Goal: Information Seeking & Learning: Learn about a topic

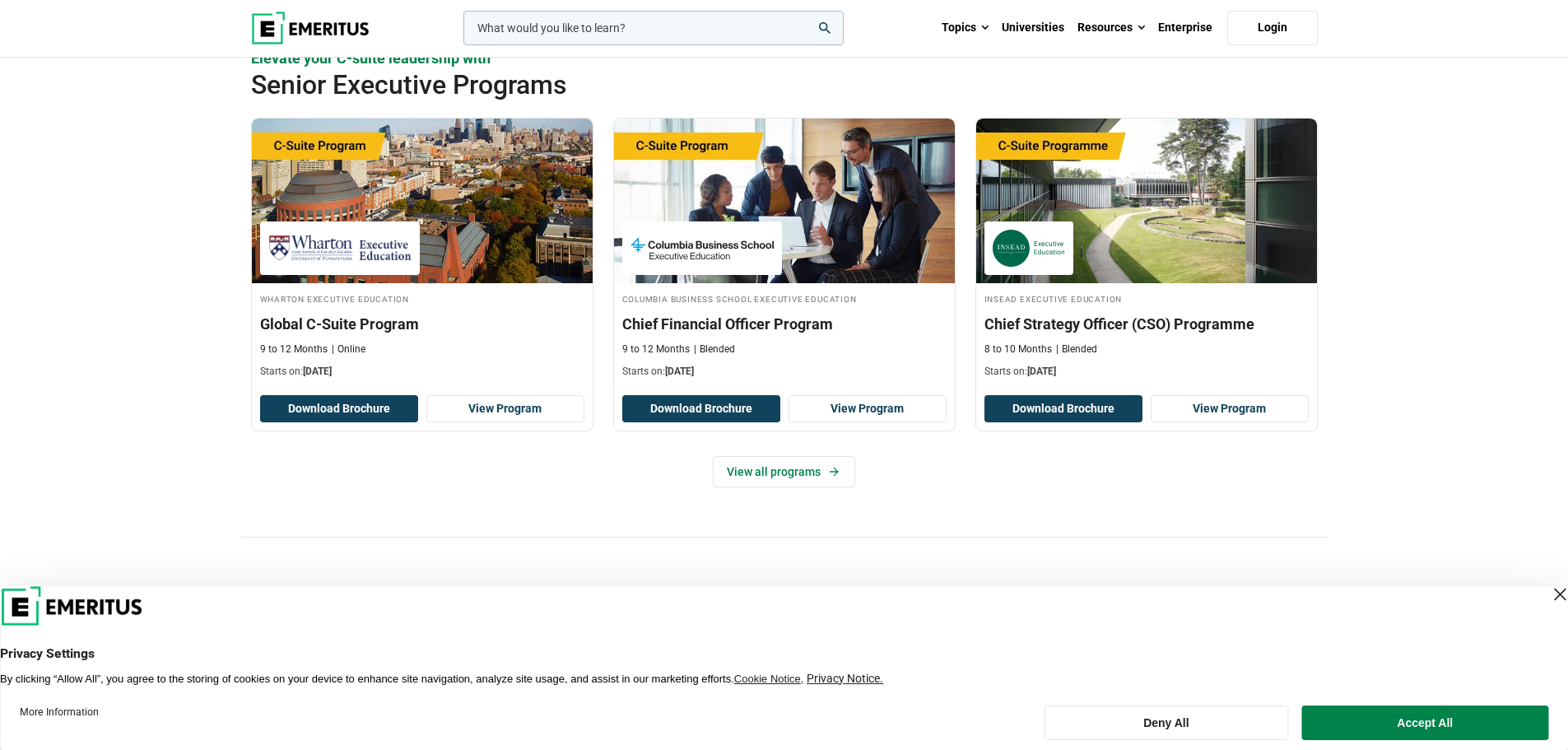
scroll to position [659, 0]
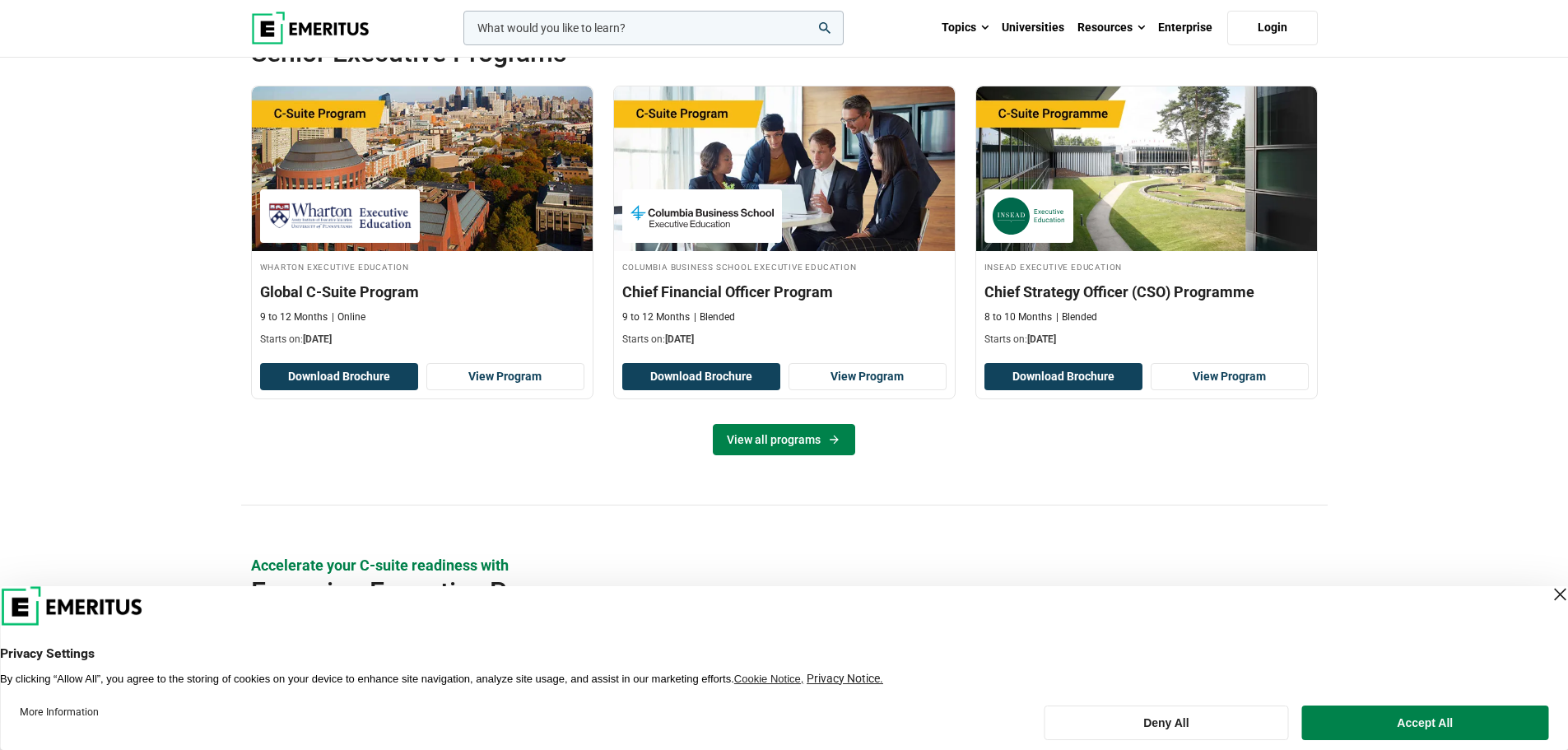
click at [779, 447] on link "View all programs" at bounding box center [784, 439] width 143 height 31
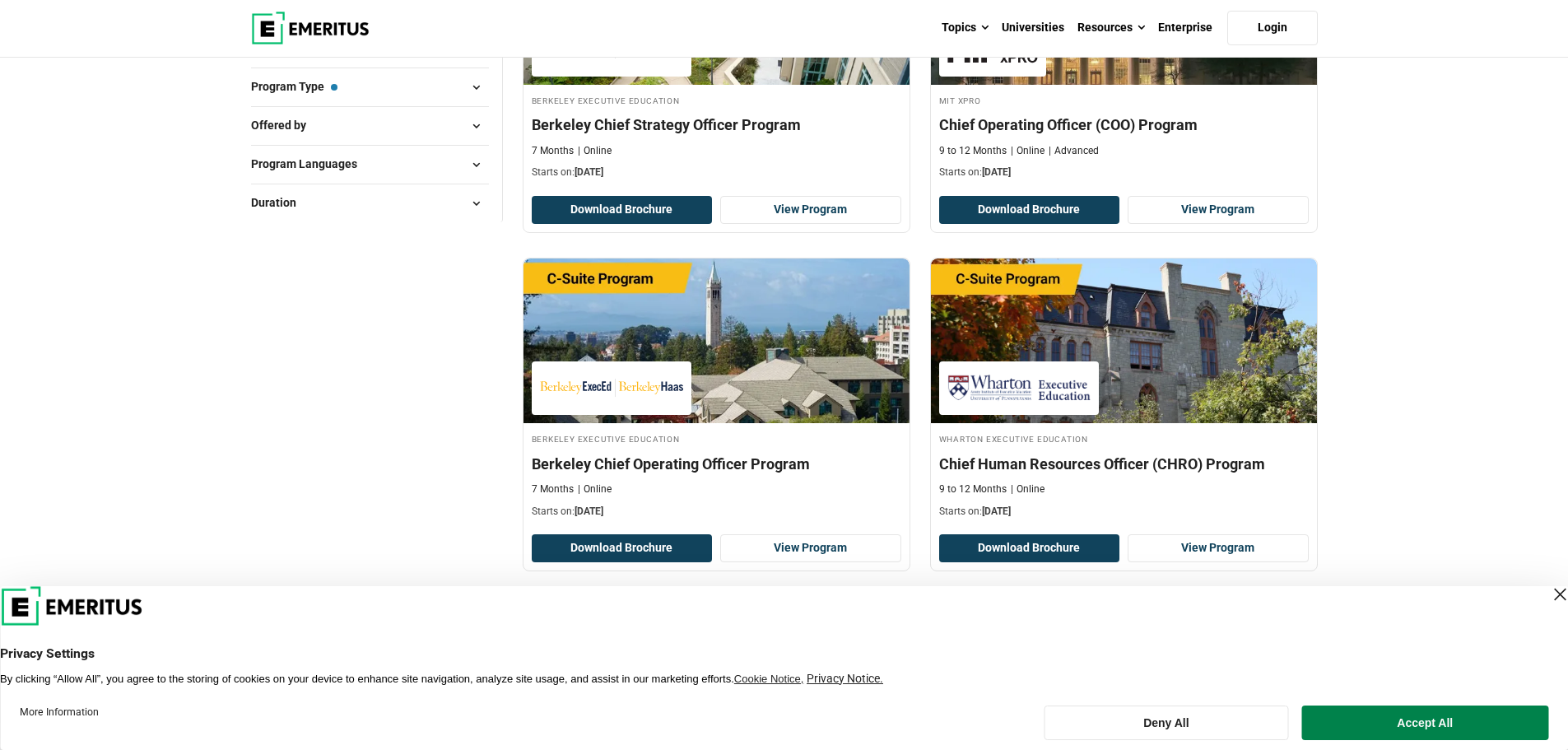
scroll to position [412, 0]
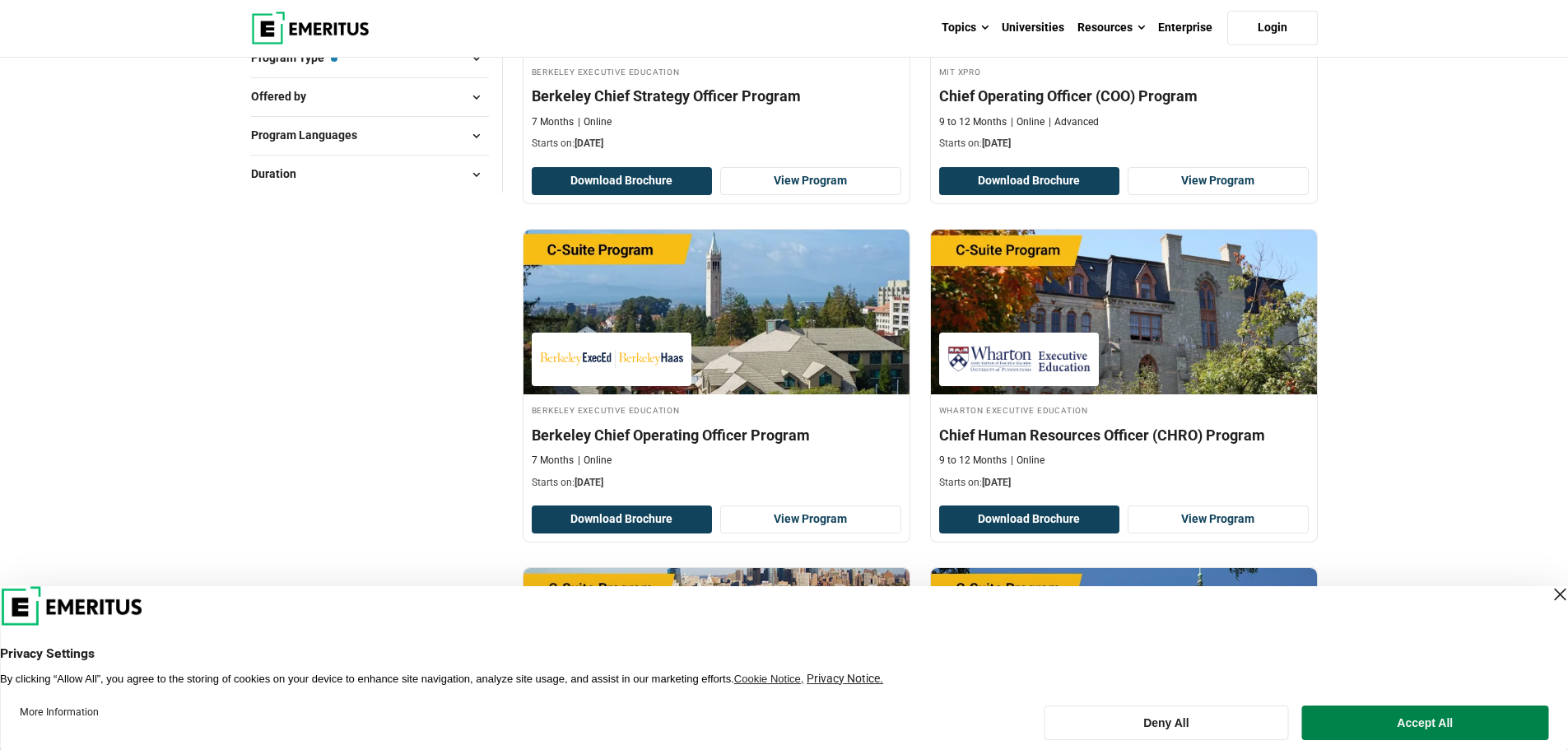
click at [1548, 598] on div "Close Layer" at bounding box center [1559, 594] width 23 height 23
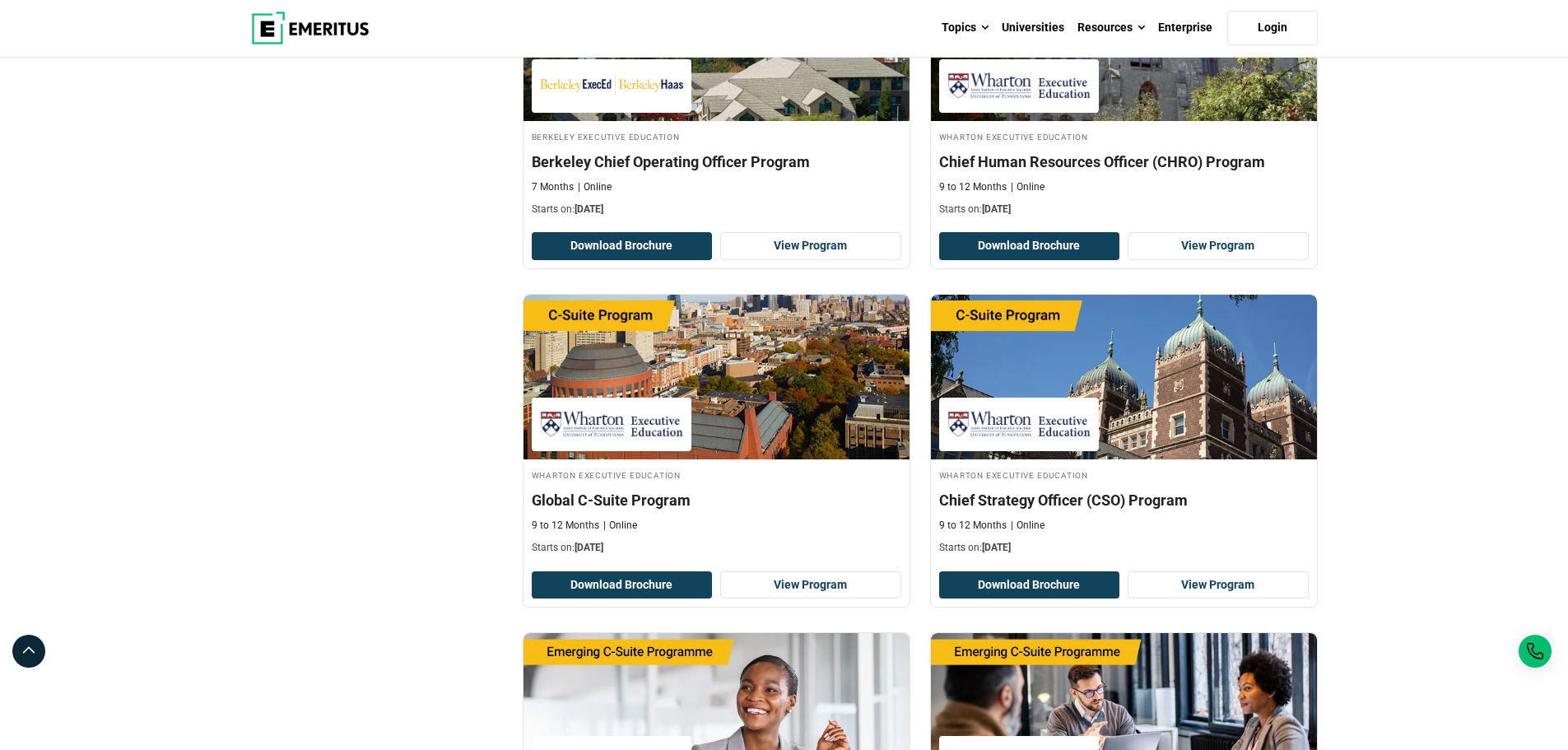
scroll to position [741, 0]
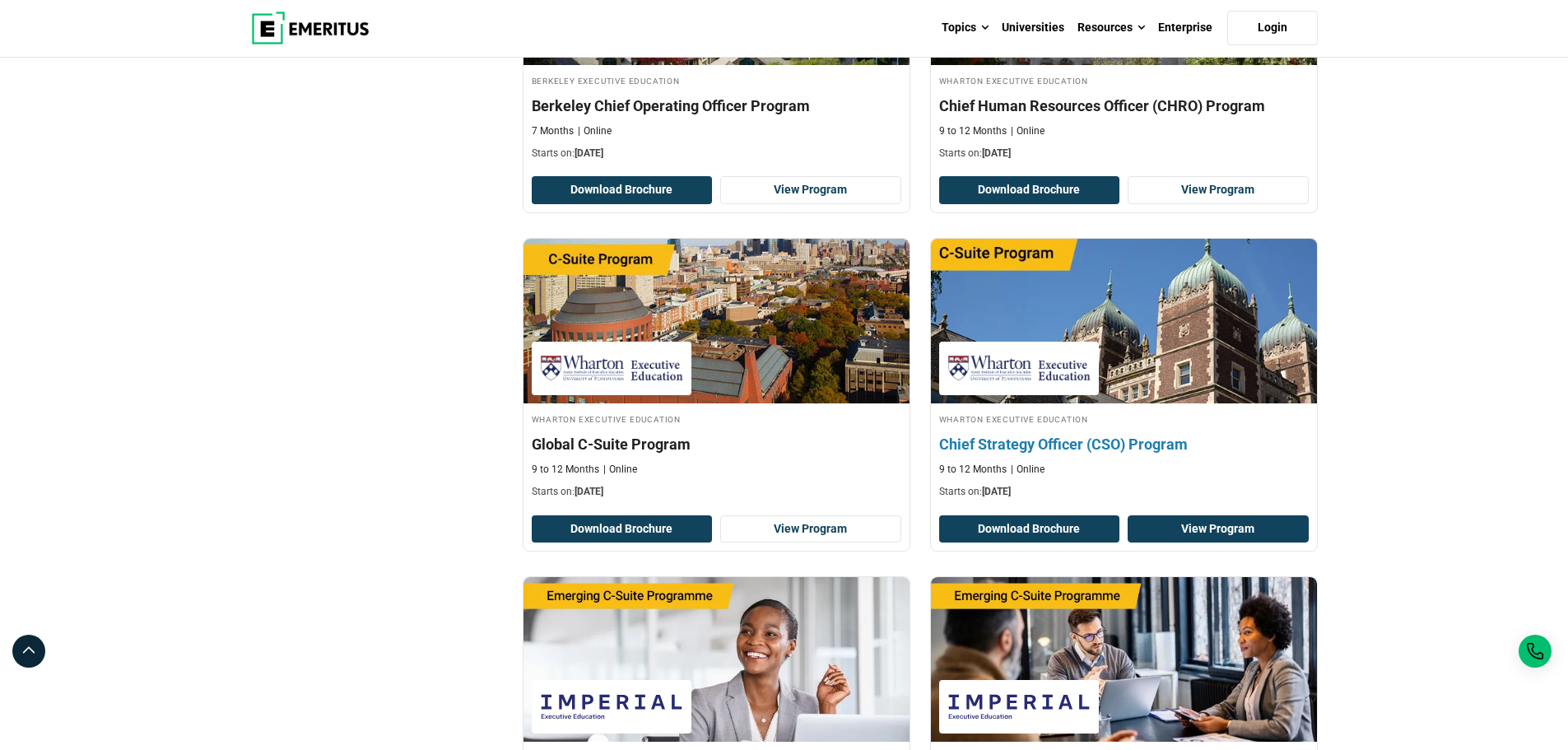
click at [1243, 522] on link "View Program" at bounding box center [1218, 529] width 181 height 28
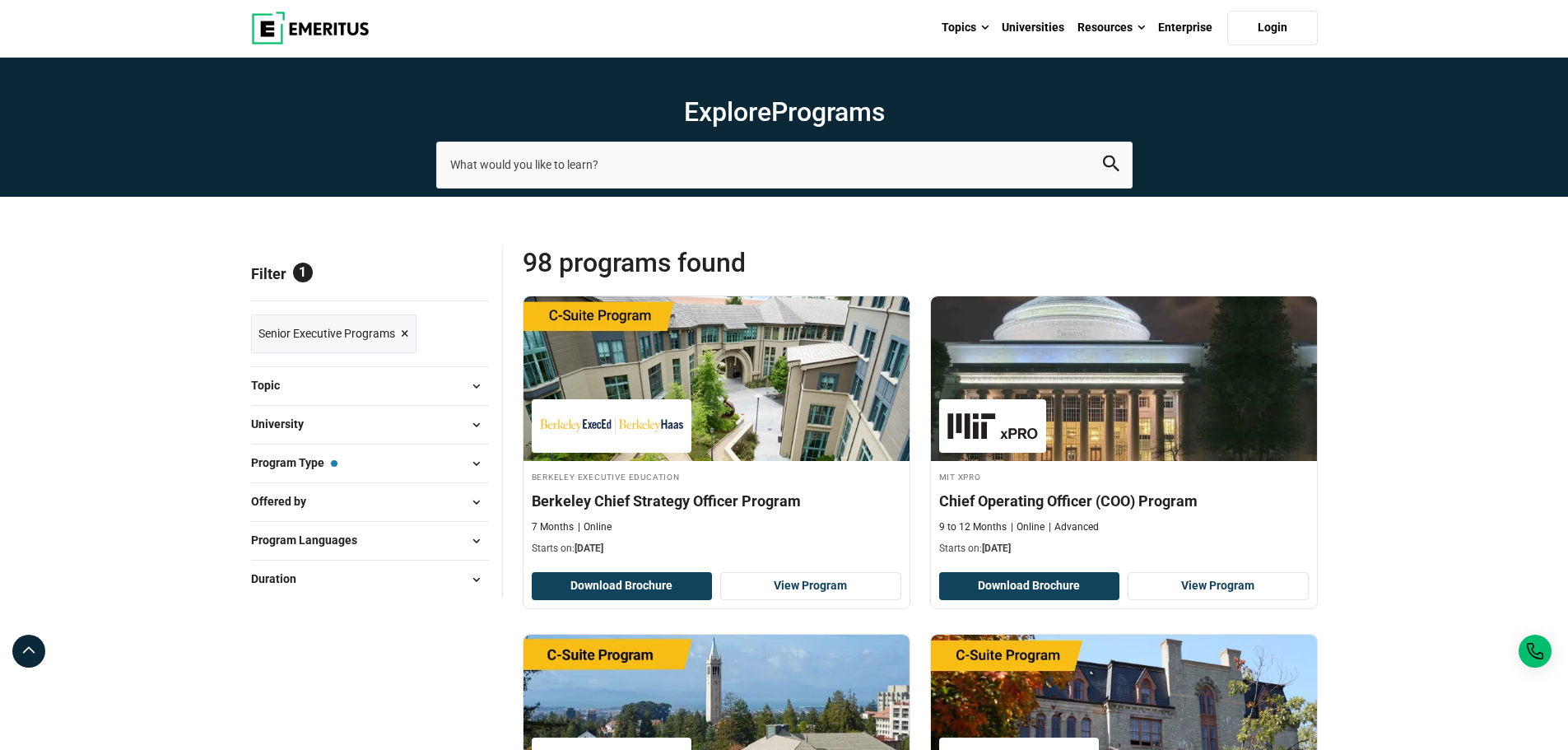
scroll to position [0, 0]
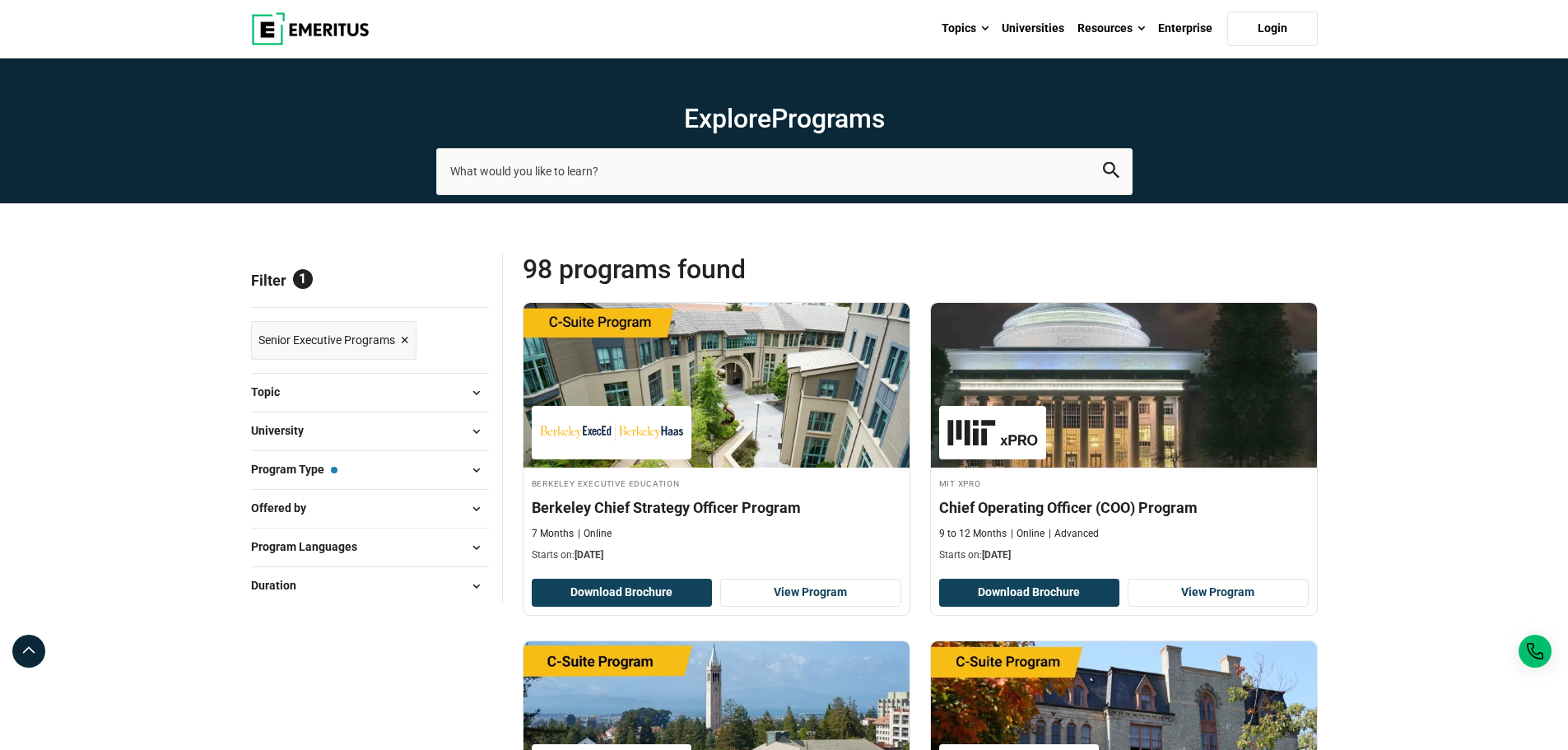
click at [416, 428] on button "University" at bounding box center [370, 431] width 238 height 25
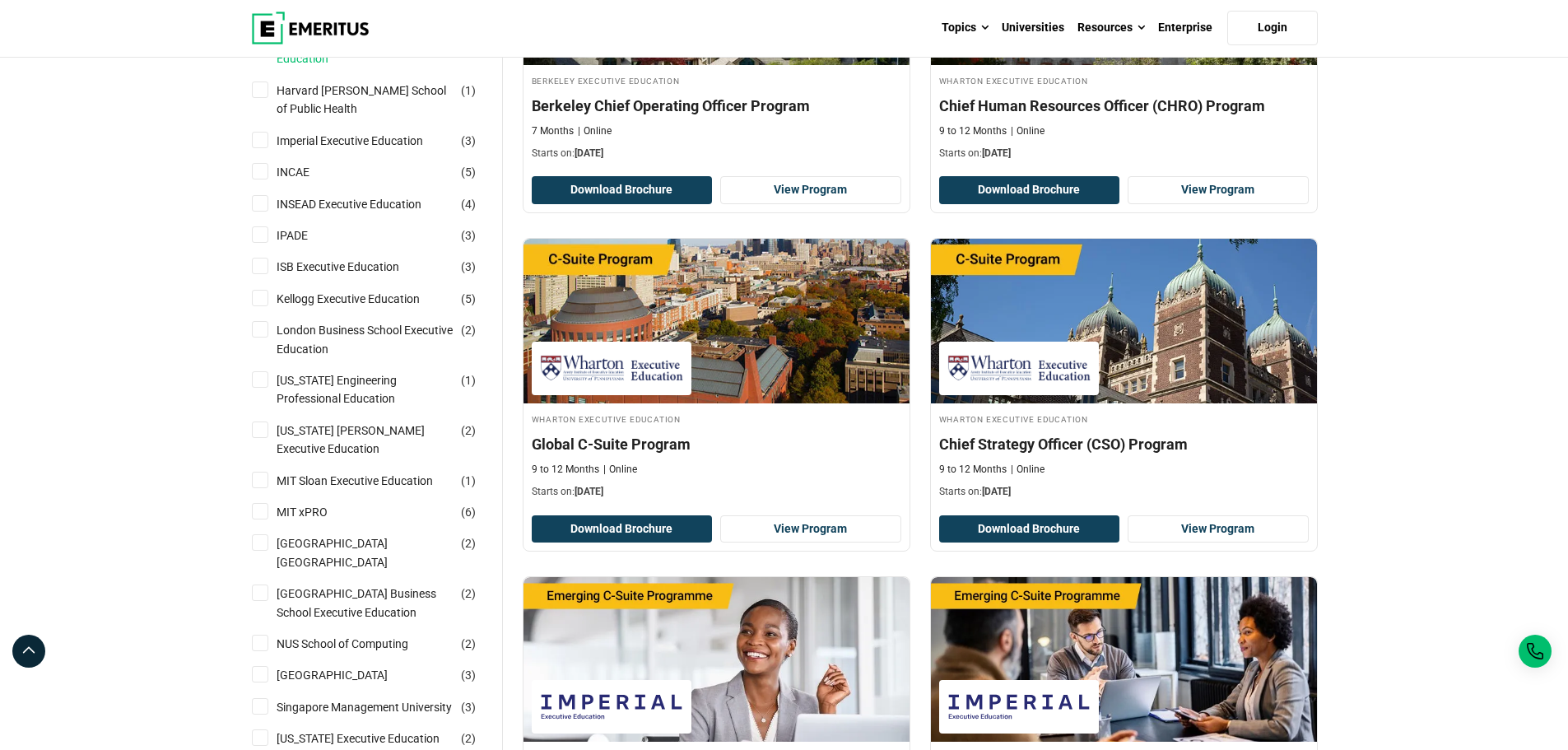
scroll to position [823, 0]
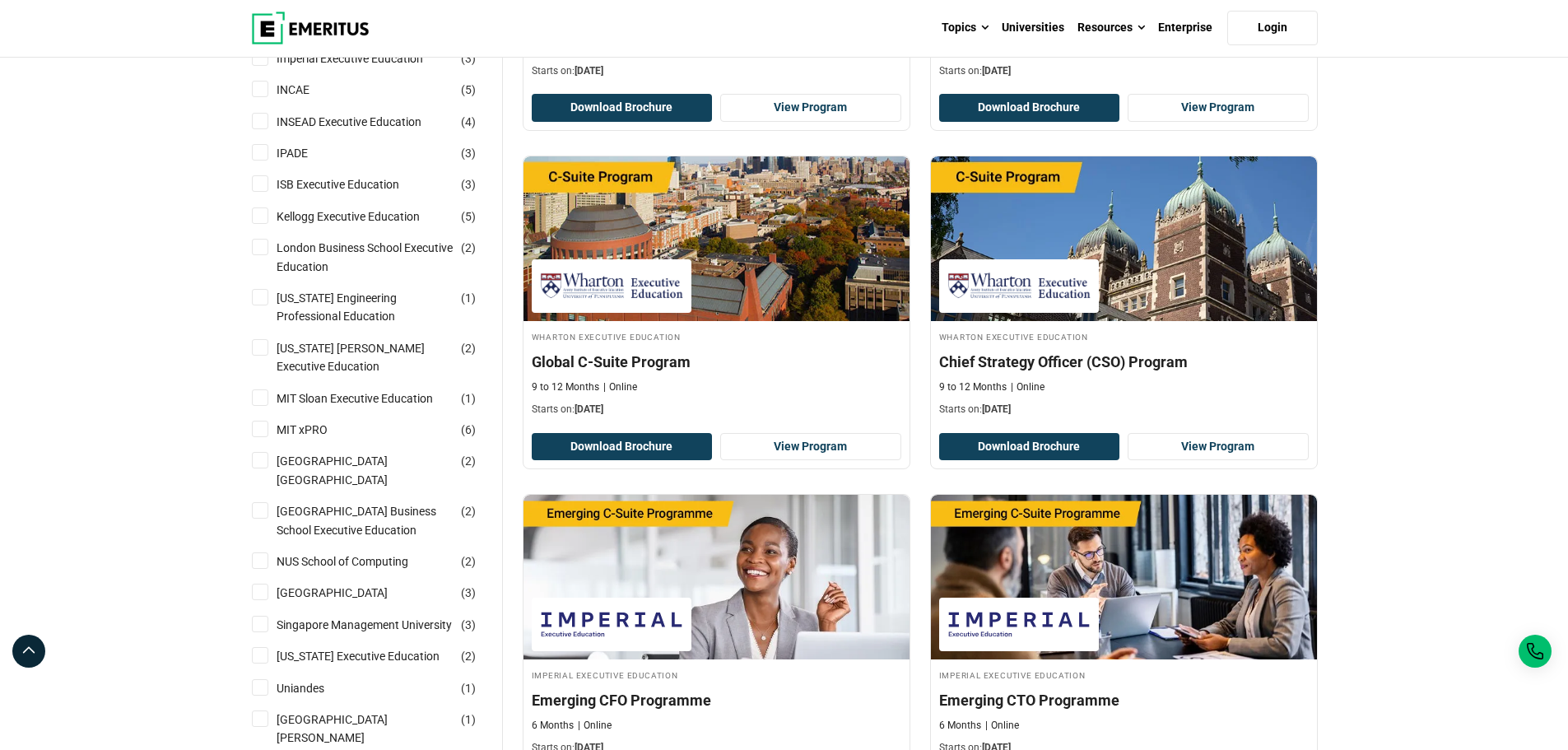
click at [266, 508] on input "[GEOGRAPHIC_DATA] Business School Executive Education ( 2 )" at bounding box center [260, 510] width 17 height 17
checkbox input "true"
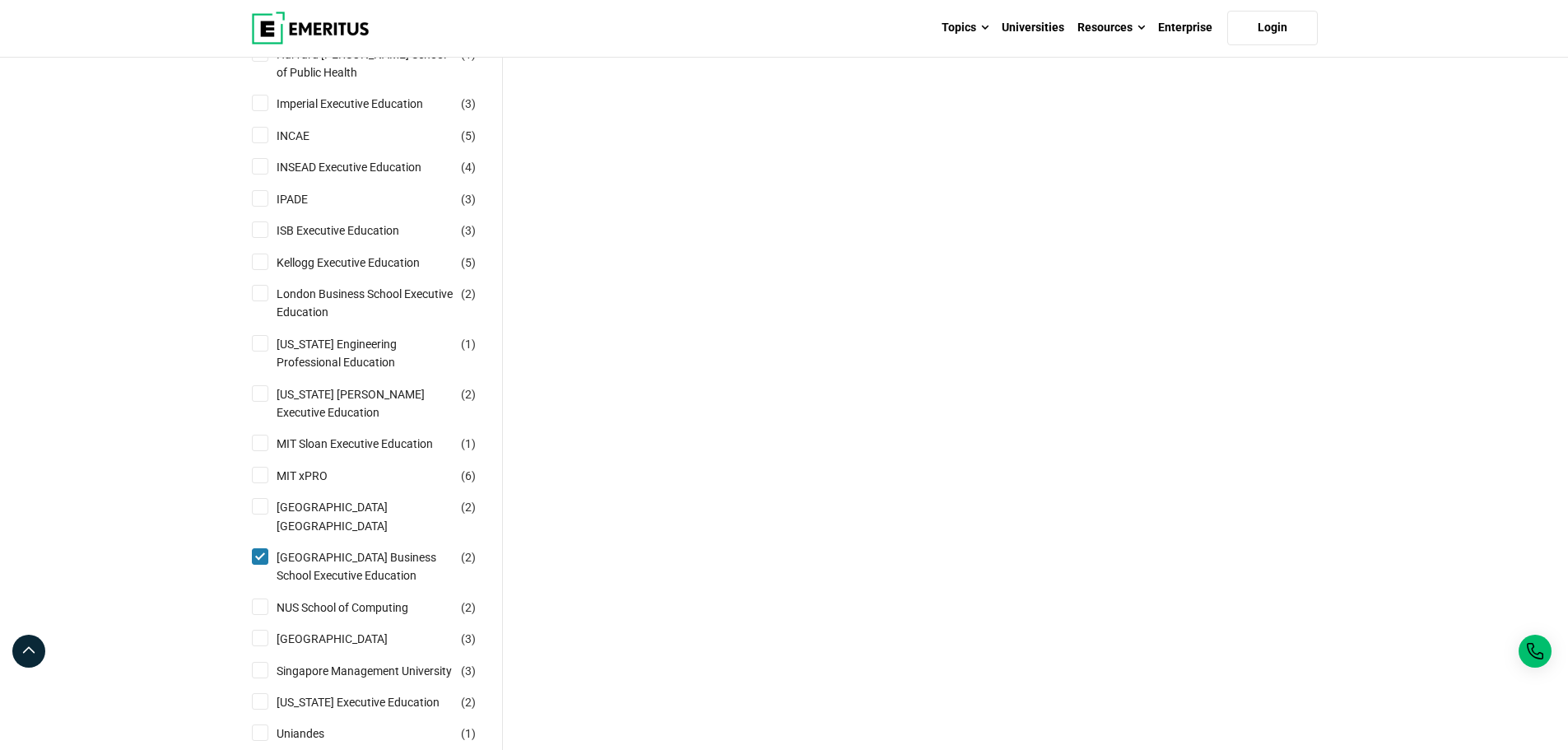
scroll to position [823, 0]
click at [265, 614] on input "NUS School of Computing ( 2 )" at bounding box center [260, 606] width 17 height 17
checkbox input "true"
click at [265, 561] on input "[GEOGRAPHIC_DATA] Business School Executive Education ( 2 )" at bounding box center [260, 555] width 17 height 17
checkbox input "false"
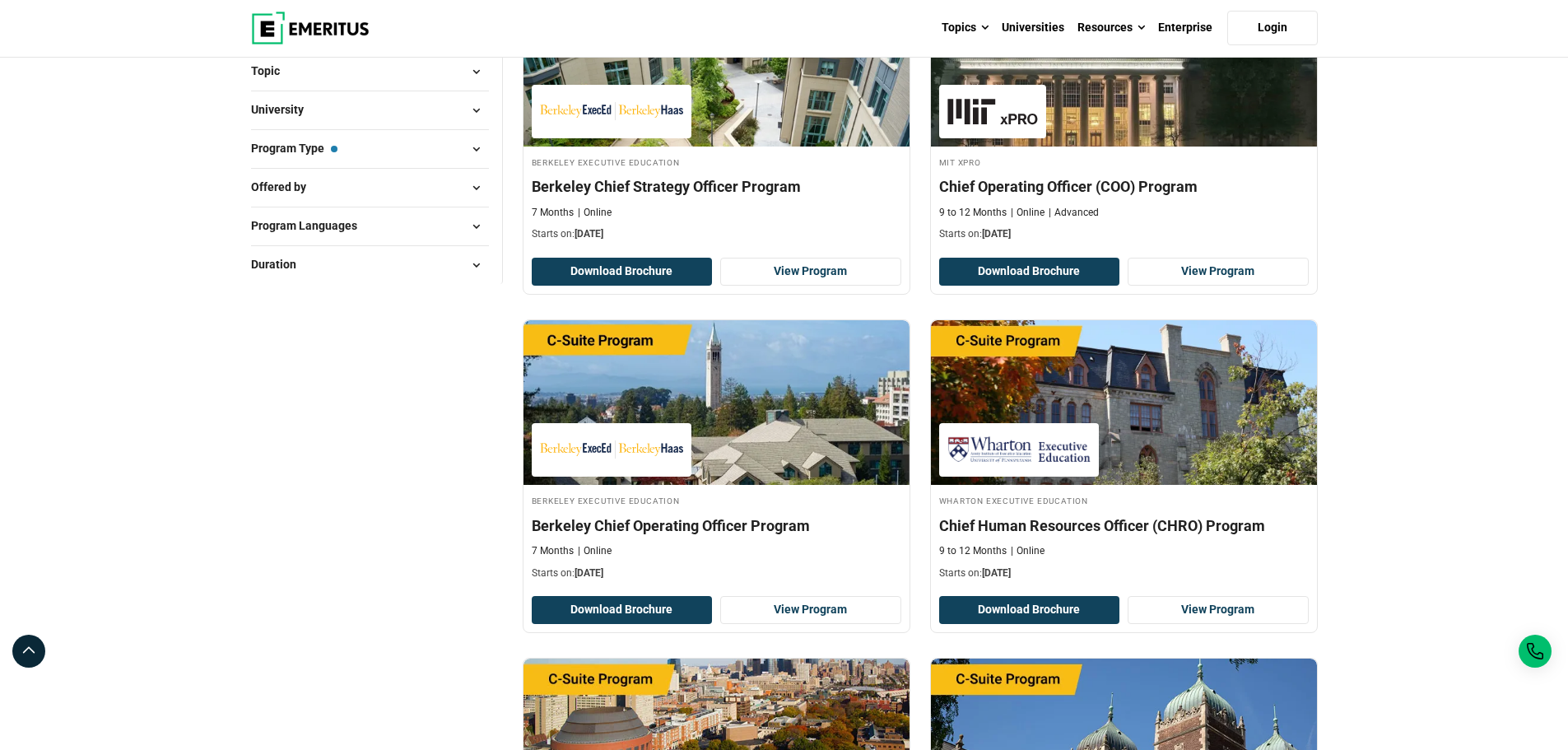
scroll to position [329, 0]
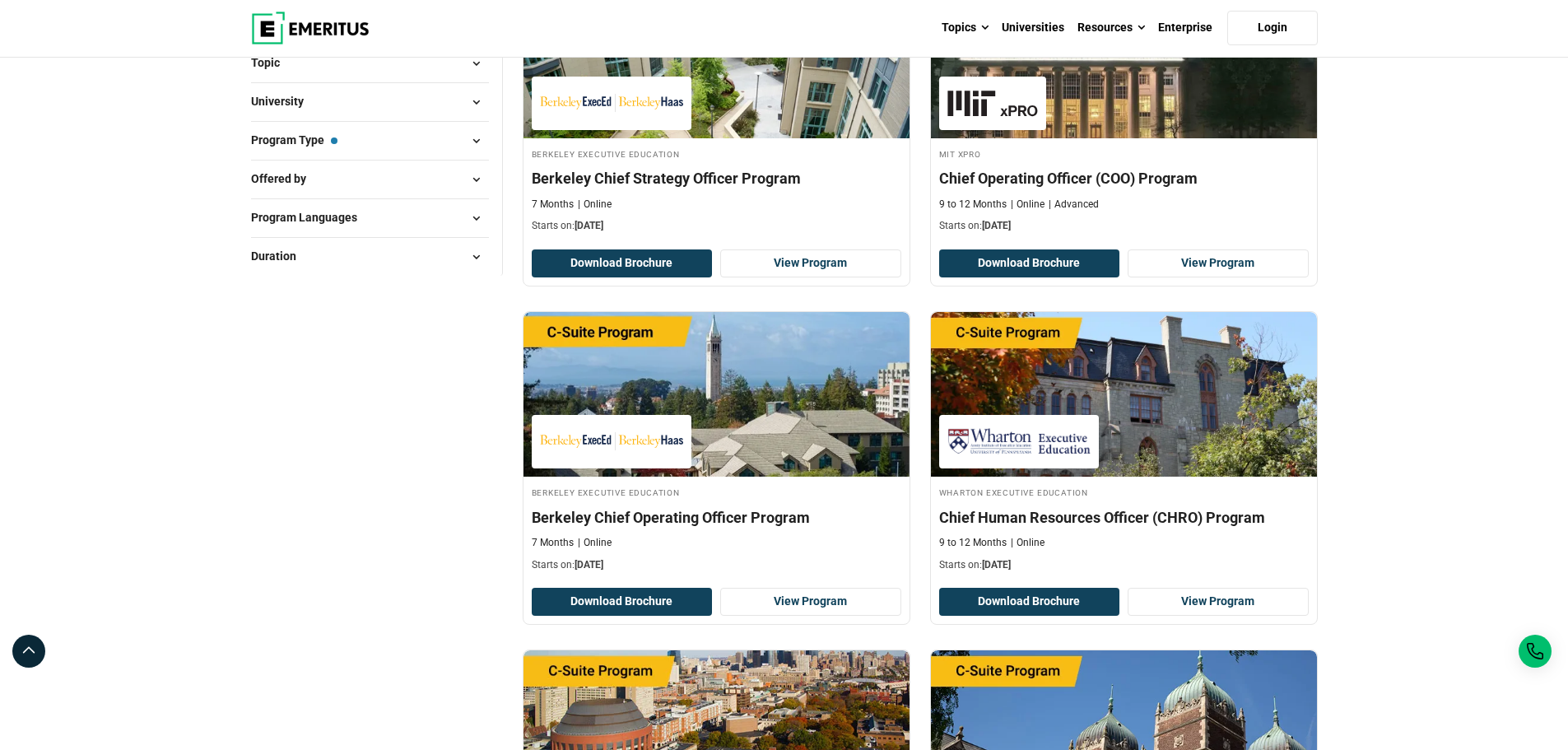
click at [316, 147] on span "Program Type — Senior Executive Programs" at bounding box center [294, 140] width 87 height 18
click at [286, 104] on span "University" at bounding box center [283, 101] width 66 height 18
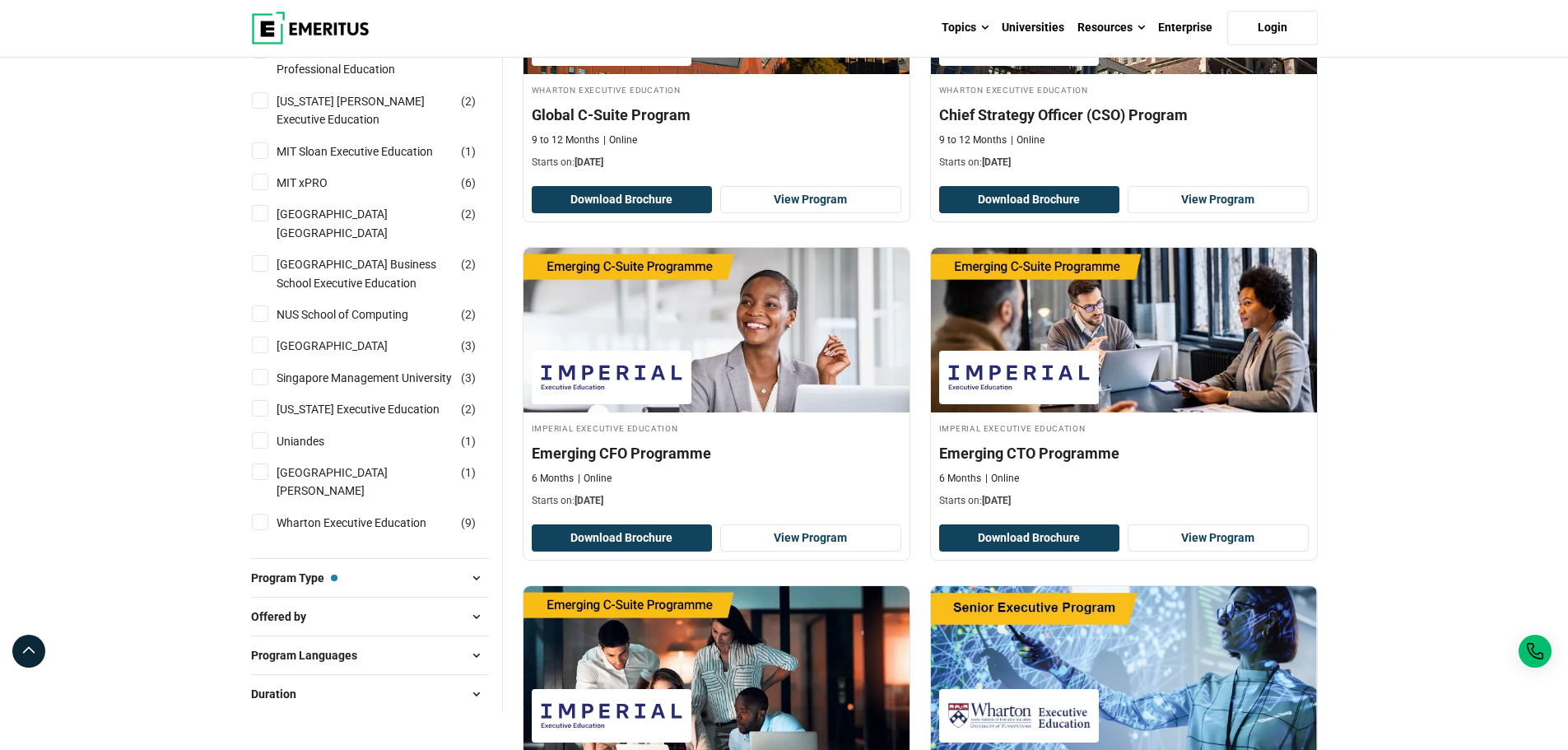
scroll to position [988, 0]
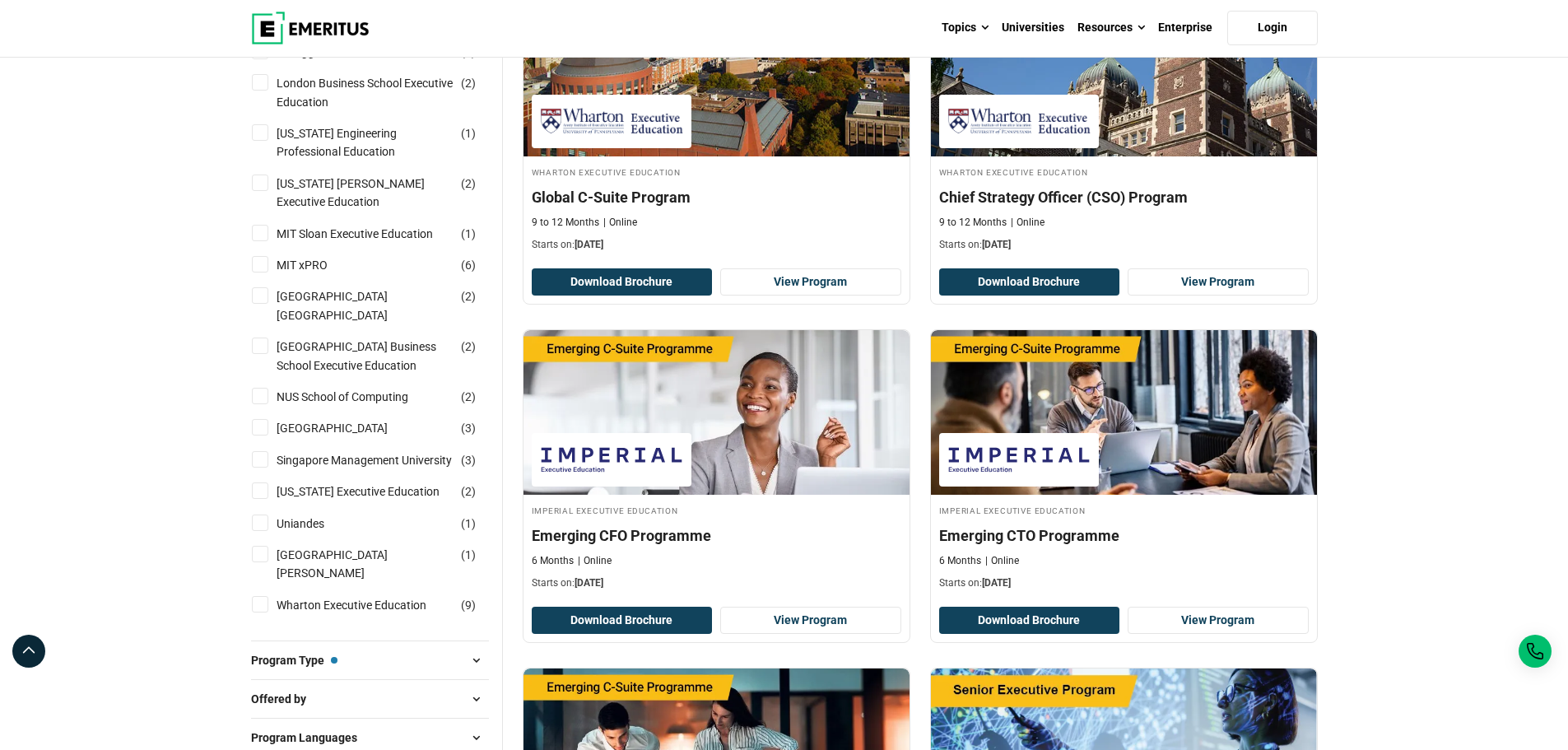
click at [262, 404] on input "NUS School of Computing ( 2 )" at bounding box center [260, 395] width 17 height 17
checkbox input "true"
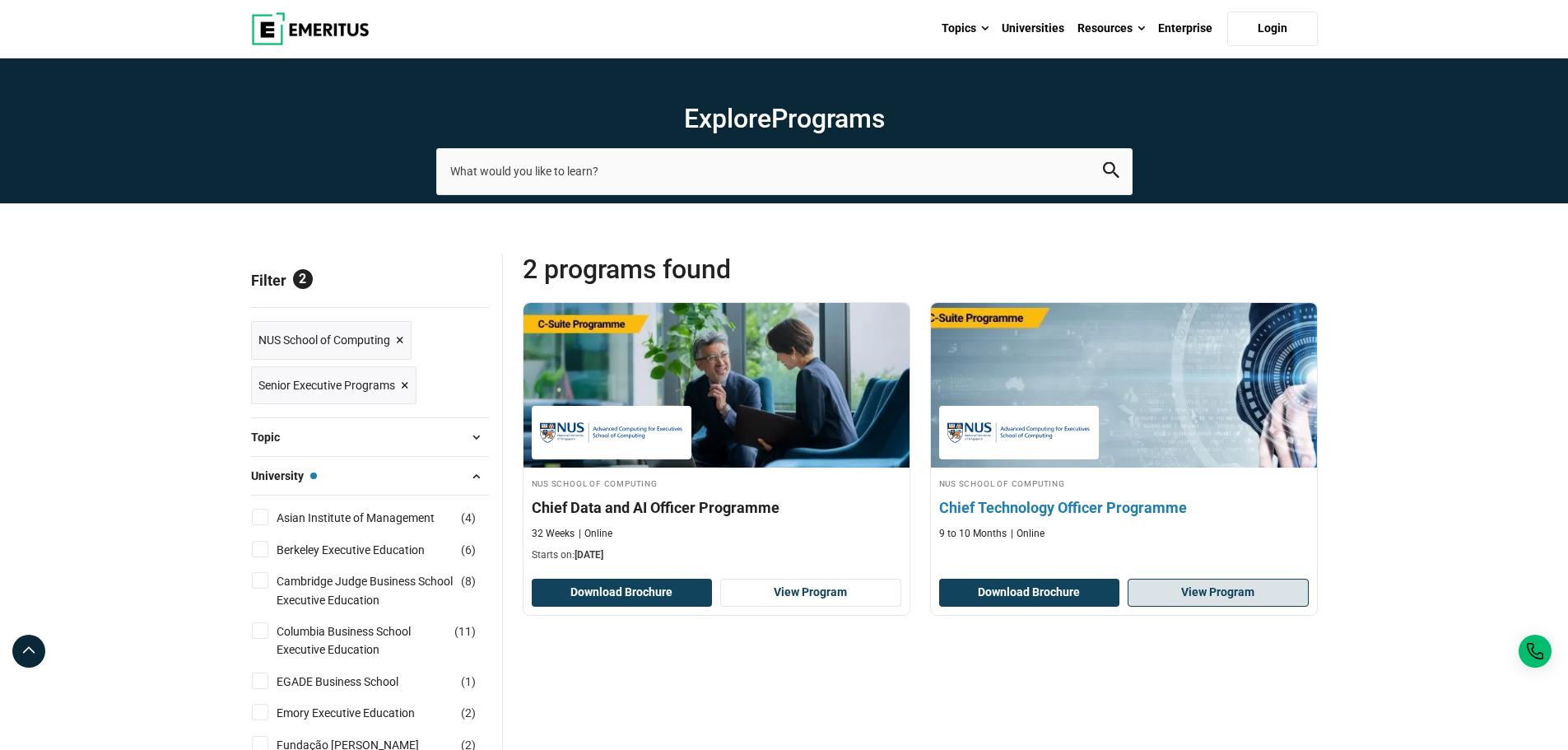
click at [1231, 395] on img at bounding box center [1124, 385] width 425 height 181
